Goal: Find specific page/section: Find specific page/section

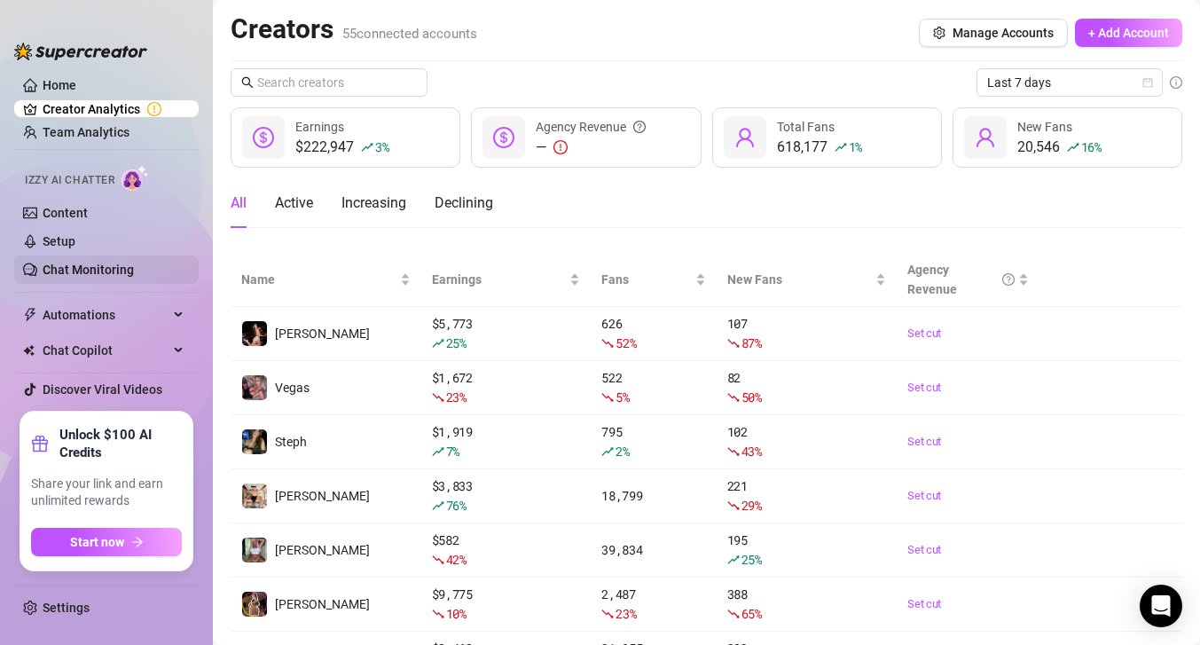
click at [121, 269] on link "Chat Monitoring" at bounding box center [88, 269] width 91 height 14
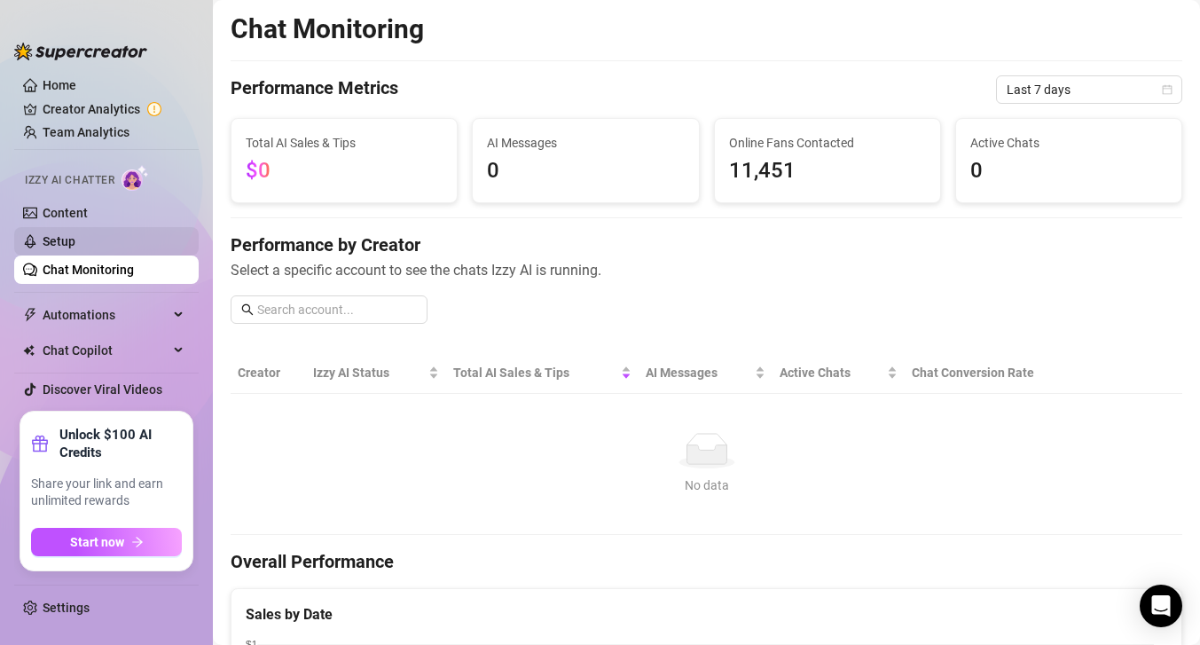
click at [75, 242] on link "Setup" at bounding box center [59, 241] width 33 height 14
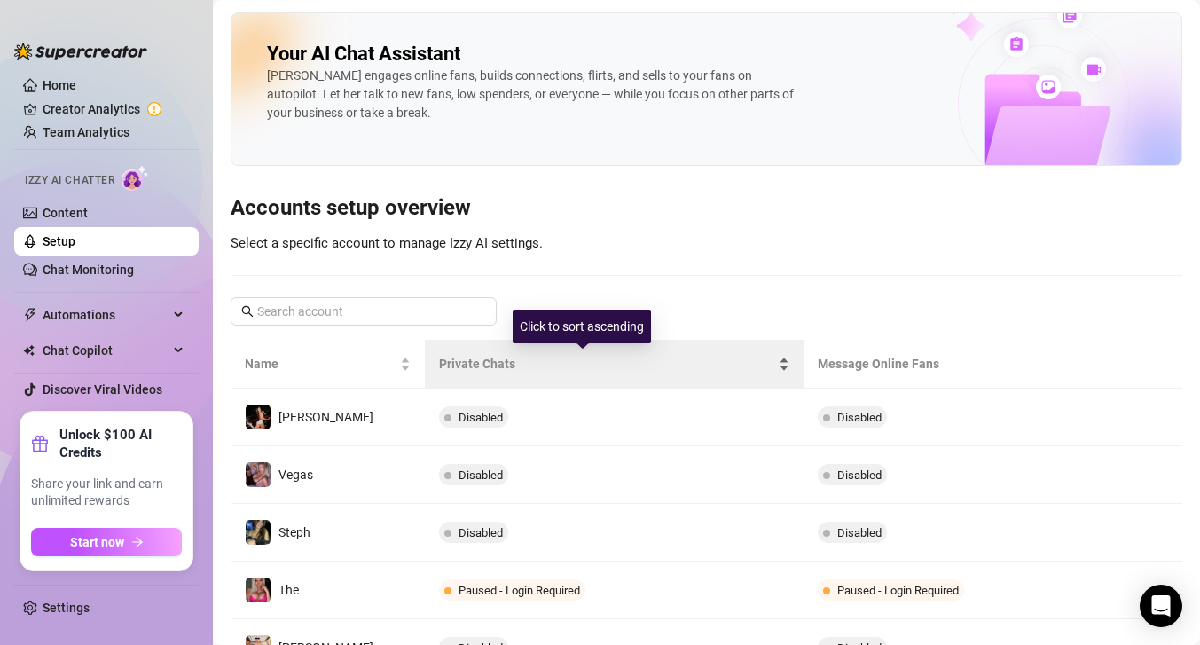
click at [764, 360] on div "Private Chats" at bounding box center [614, 364] width 350 height 20
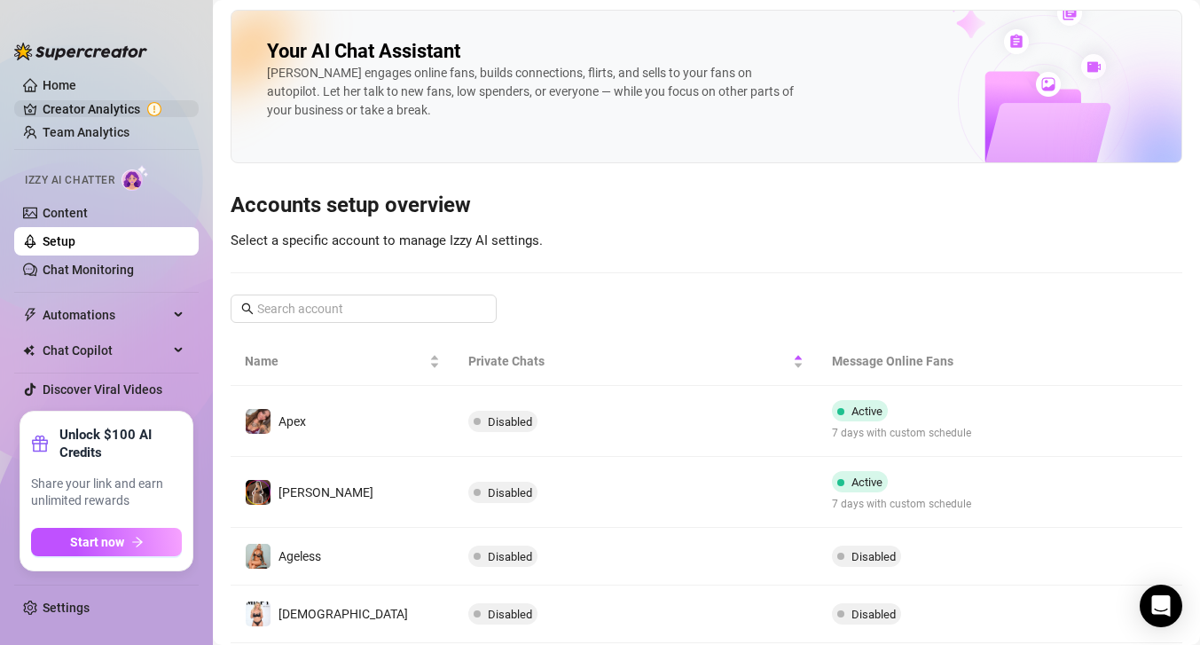
scroll to position [4, 0]
